Goal: Transaction & Acquisition: Purchase product/service

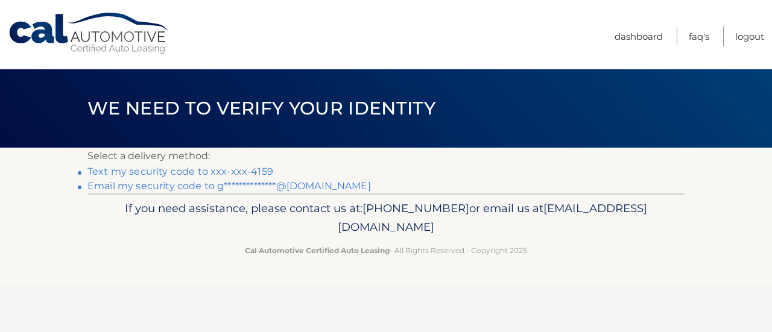
click at [193, 165] on li "Text my security code to xxx-xxx-4159" at bounding box center [385, 172] width 597 height 14
click at [194, 169] on link "Text my security code to xxx-xxx-4159" at bounding box center [180, 171] width 186 height 11
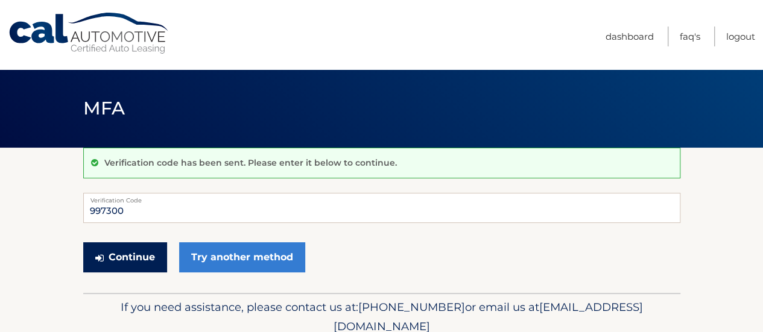
type input "997300"
click at [140, 259] on button "Continue" at bounding box center [125, 257] width 84 height 30
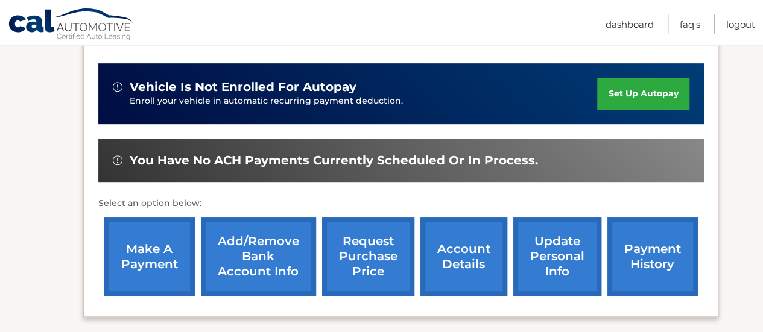
scroll to position [286, 0]
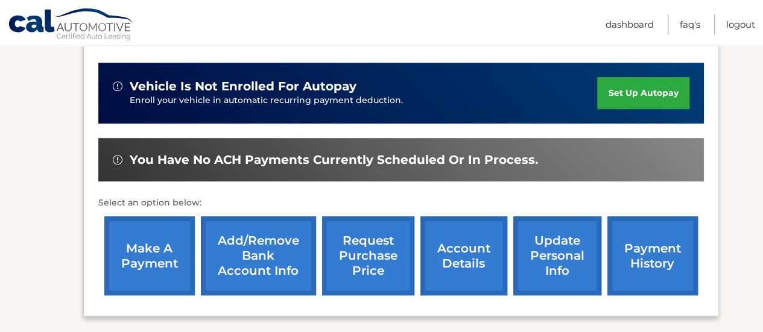
click at [146, 248] on link "make a payment" at bounding box center [149, 255] width 90 height 79
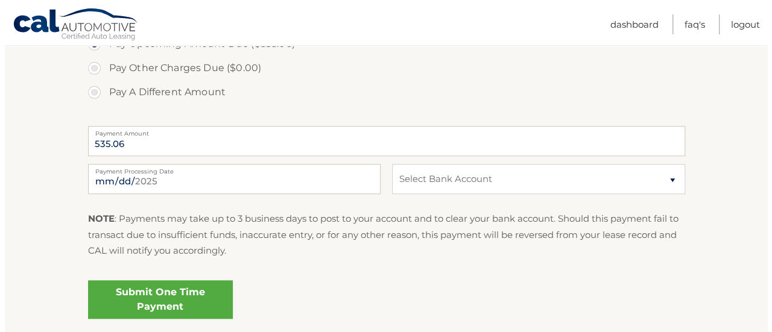
scroll to position [434, 0]
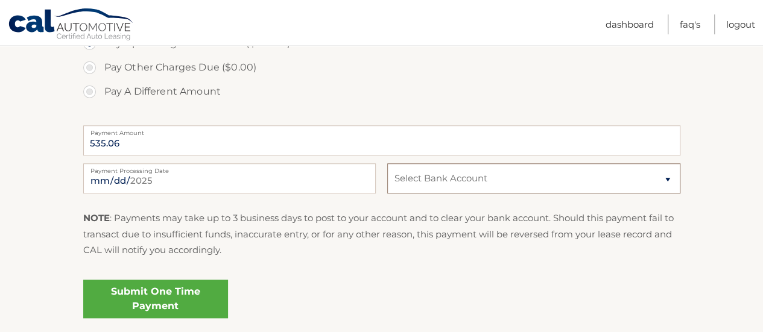
click at [447, 176] on select "Select Bank Account Checking TD BANK NA *****0197 Checking TD BANK NA *****0660" at bounding box center [533, 178] width 292 height 30
select select "ZjMyOTMxODUtYjU0YS00NzRiLThmZWQtZmFiMzMwYTMxODg4"
click at [387, 163] on select "Select Bank Account Checking TD BANK NA *****0197 Checking TD BANK NA *****0660" at bounding box center [533, 178] width 292 height 30
click at [166, 295] on link "Submit One Time Payment" at bounding box center [155, 299] width 145 height 39
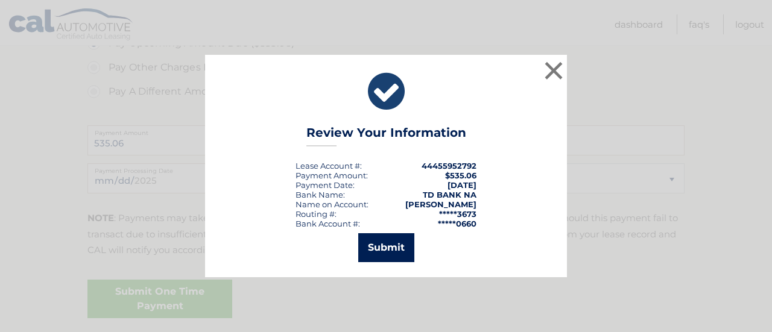
click at [386, 238] on button "Submit" at bounding box center [386, 247] width 56 height 29
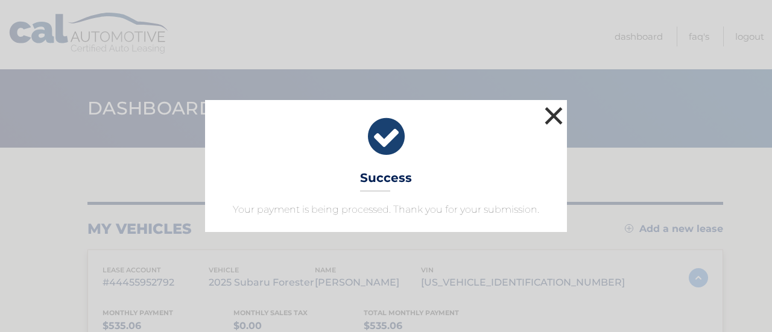
click at [565, 113] on button "×" at bounding box center [553, 116] width 24 height 24
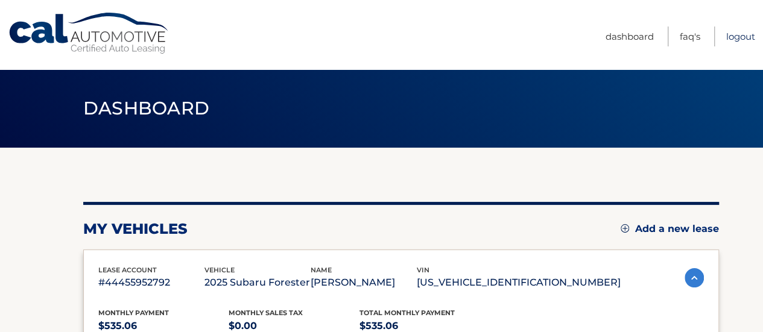
click at [734, 37] on link "Logout" at bounding box center [740, 37] width 29 height 20
